Goal: Transaction & Acquisition: Purchase product/service

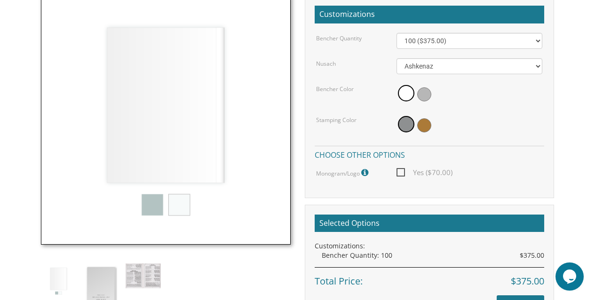
scroll to position [285, 0]
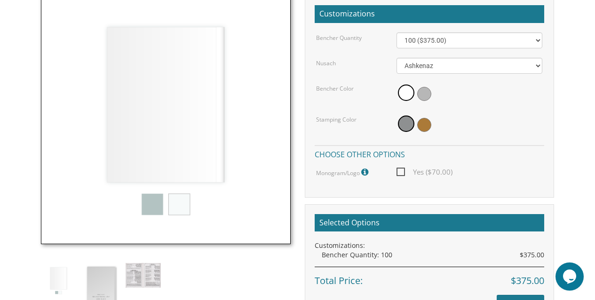
click at [403, 174] on span "Yes ($70.00)" at bounding box center [424, 172] width 56 height 12
click at [402, 174] on input "Yes ($70.00)" at bounding box center [399, 171] width 6 height 6
checkbox input "true"
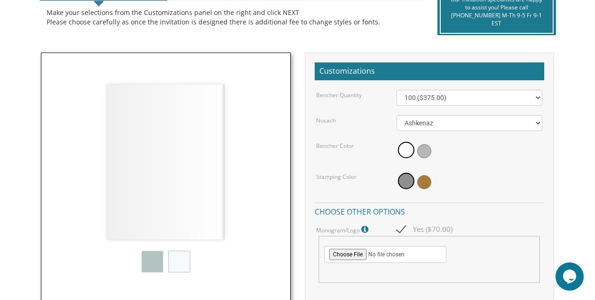
scroll to position [226, 0]
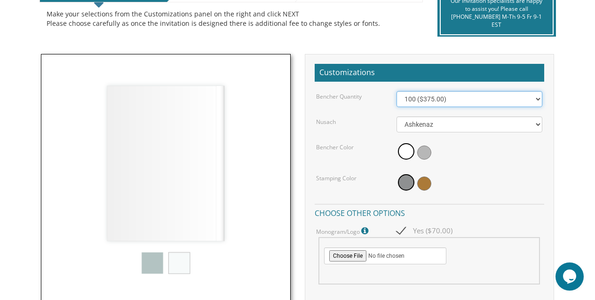
click at [433, 98] on select "100 ($375.00) 200 ($650.00) 300 ($975.00) 400 ($1,300.00) 500 ($1,625.00)" at bounding box center [469, 99] width 146 height 16
click at [396, 91] on select "100 ($375.00) 200 ($650.00) 300 ($975.00) 400 ($1,300.00) 500 ($1,625.00)" at bounding box center [469, 99] width 146 height 16
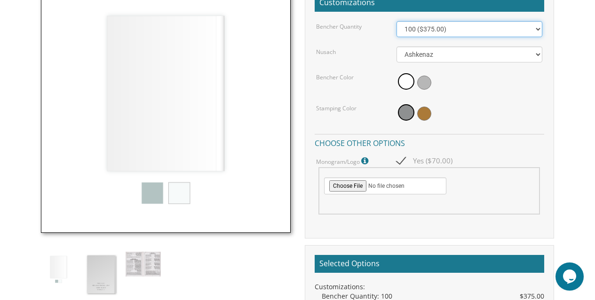
scroll to position [297, 0]
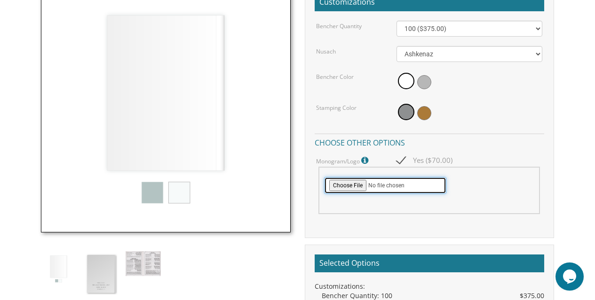
click at [346, 187] on input "file" at bounding box center [385, 185] width 122 height 17
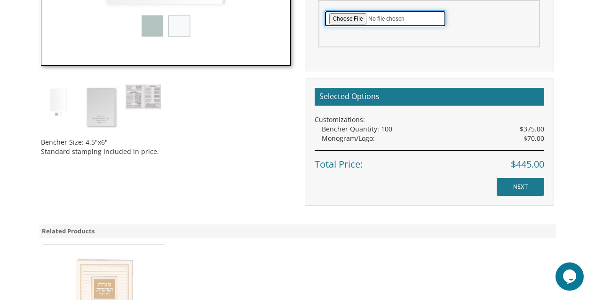
scroll to position [464, 0]
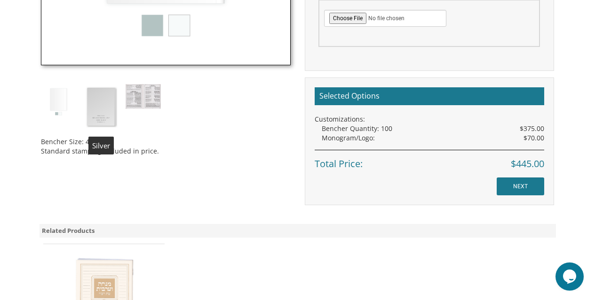
click at [113, 104] on img at bounding box center [100, 107] width 35 height 46
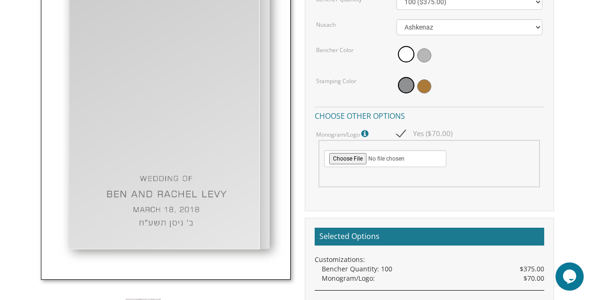
scroll to position [303, 0]
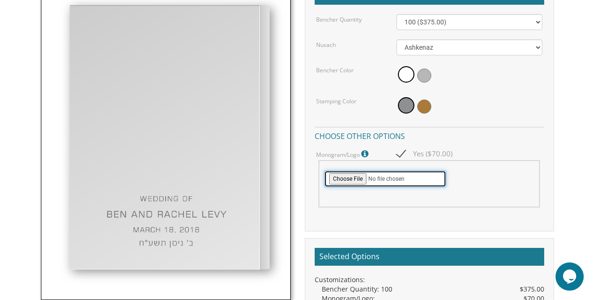
click at [352, 181] on input "file" at bounding box center [385, 179] width 122 height 17
type input "C:\fakepath\302C2E0B-E81D-4B5E-9E08-55BFA68996D1.PNG"
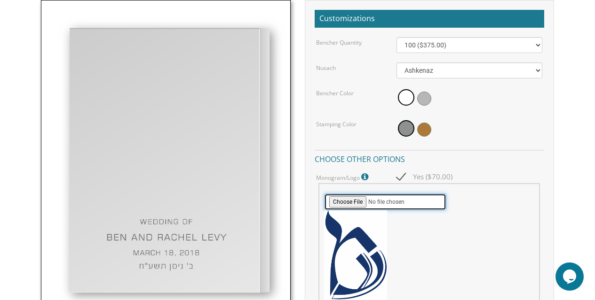
scroll to position [281, 0]
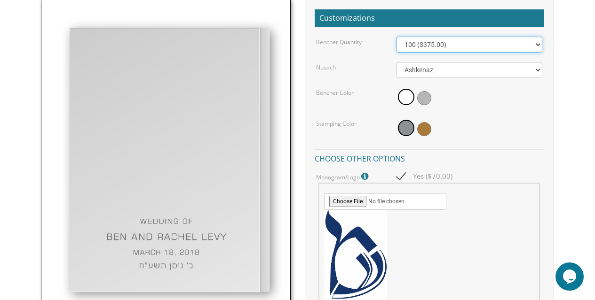
click at [420, 47] on select "100 ($375.00) 200 ($650.00) 300 ($975.00) 400 ($1,300.00) 500 ($1,625.00)" at bounding box center [469, 45] width 146 height 16
click at [396, 37] on select "100 ($375.00) 200 ($650.00) 300 ($975.00) 400 ($1,300.00) 500 ($1,625.00)" at bounding box center [469, 45] width 146 height 16
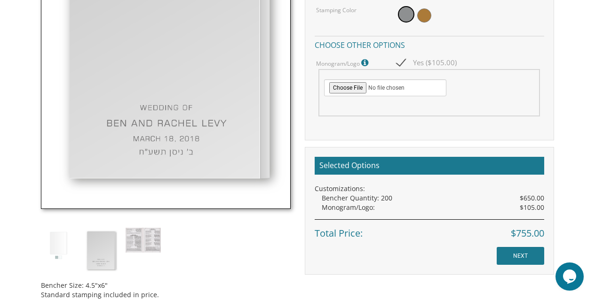
scroll to position [257, 0]
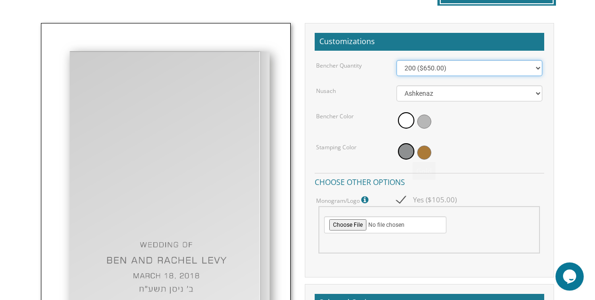
click at [441, 69] on select "100 ($375.00) 200 ($650.00) 300 ($975.00) 400 ($1,300.00) 500 ($1,625.00)" at bounding box center [469, 68] width 146 height 16
select select "100"
click at [396, 60] on select "100 ($375.00) 200 ($650.00) 300 ($975.00) 400 ($1,300.00) 500 ($1,625.00)" at bounding box center [469, 68] width 146 height 16
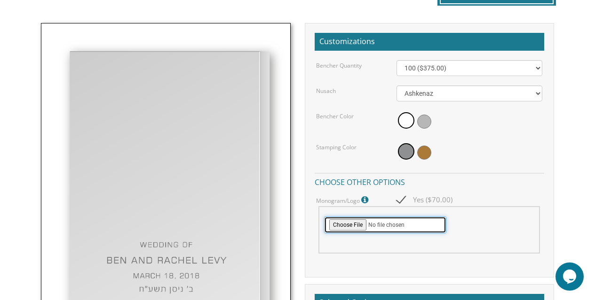
click at [354, 224] on input "file" at bounding box center [385, 225] width 122 height 17
type input "C:\fakepath\302C2E0B-E81D-4B5E-9E08-55BFA68996D1.PNG"
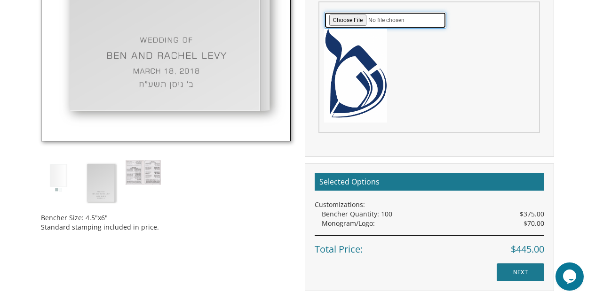
scroll to position [463, 0]
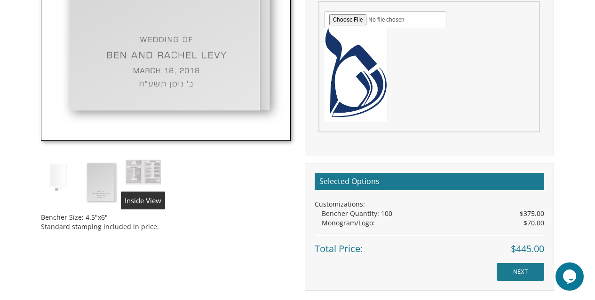
click at [131, 173] on img at bounding box center [143, 172] width 35 height 25
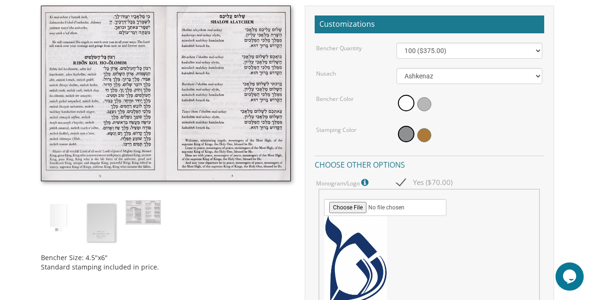
scroll to position [265, 0]
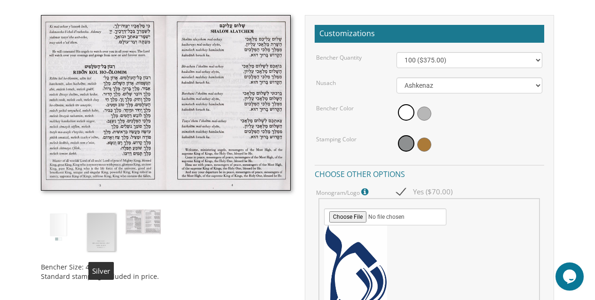
click at [108, 227] on img at bounding box center [100, 233] width 35 height 46
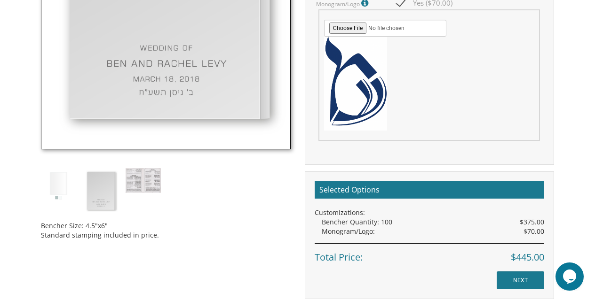
scroll to position [455, 0]
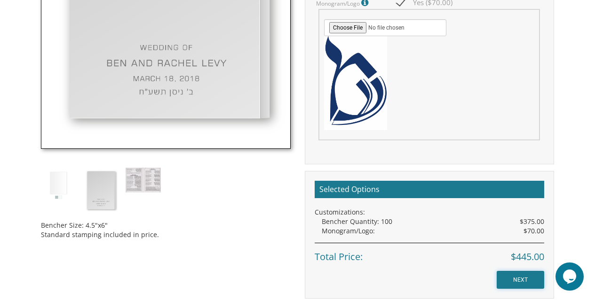
click at [520, 276] on input "NEXT" at bounding box center [519, 280] width 47 height 18
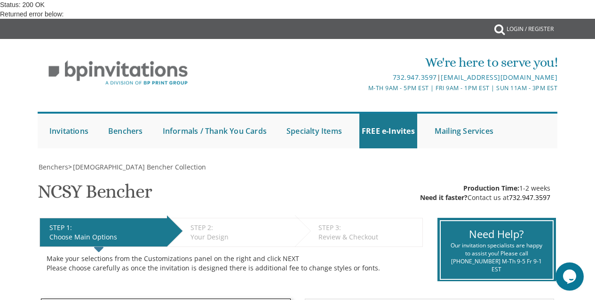
scroll to position [350, 0]
checkbox input "true"
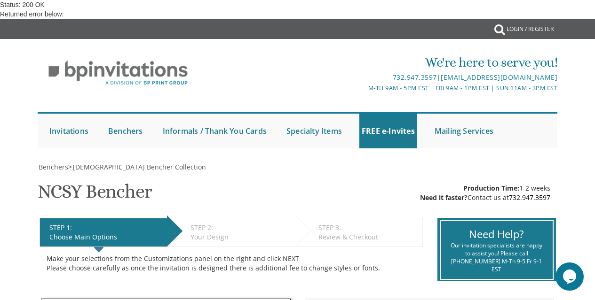
type input "C:\fakepath\302C2E0B-E81D-4B5E-9E08-55BFA68996D1.PNG"
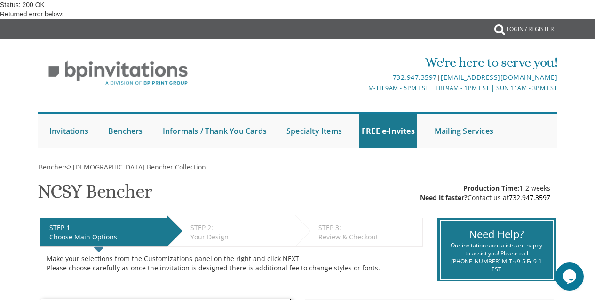
scroll to position [533, 0]
click at [291, 24] on div "Submit My Cart {{shoppingcart.totalQuantityDisplay}} Total: {{shoppingcart.subt…" at bounding box center [297, 29] width 521 height 20
